Goal: Understand site structure: Understand site structure

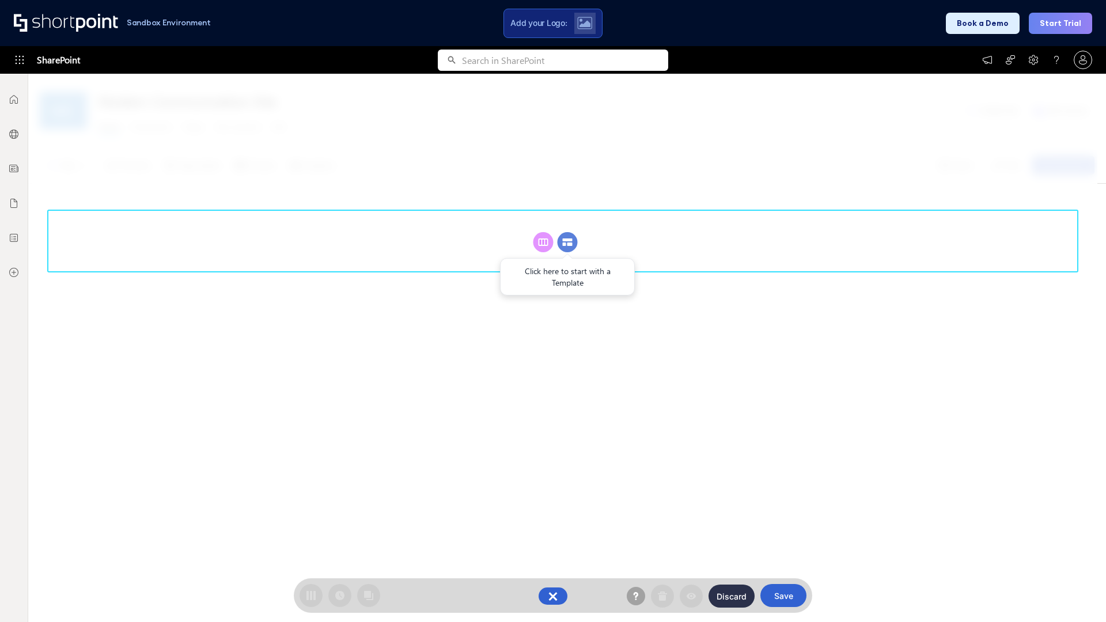
click at [567, 242] on circle at bounding box center [568, 242] width 20 height 20
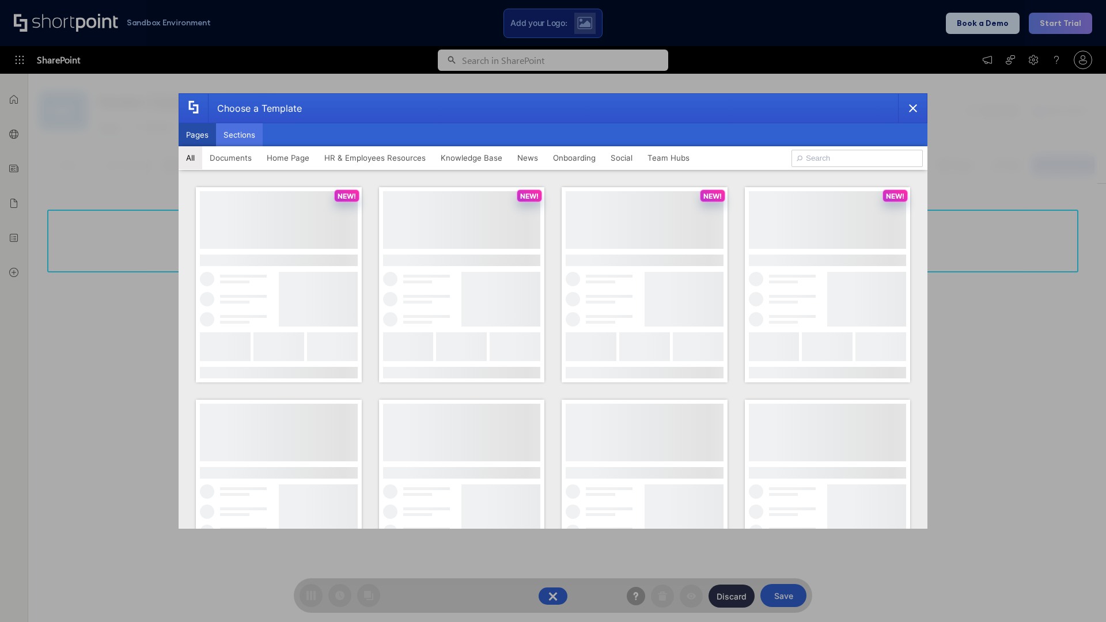
click at [239, 135] on button "Sections" at bounding box center [239, 134] width 47 height 23
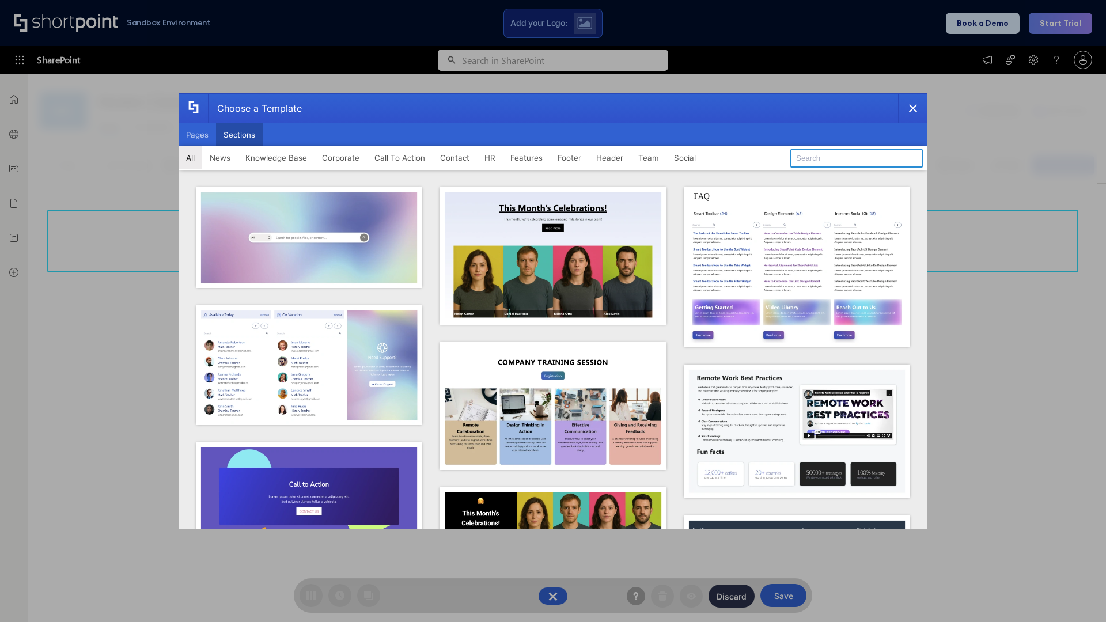
type input "Header 2"
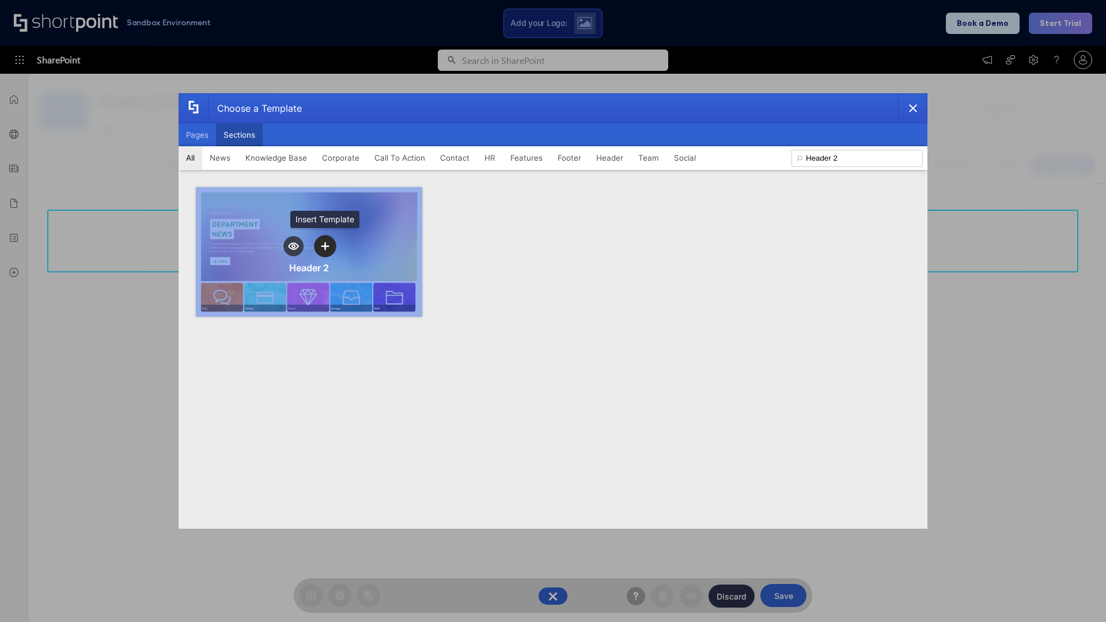
click at [325, 246] on icon "template selector" at bounding box center [325, 246] width 8 height 8
